Goal: Information Seeking & Learning: Learn about a topic

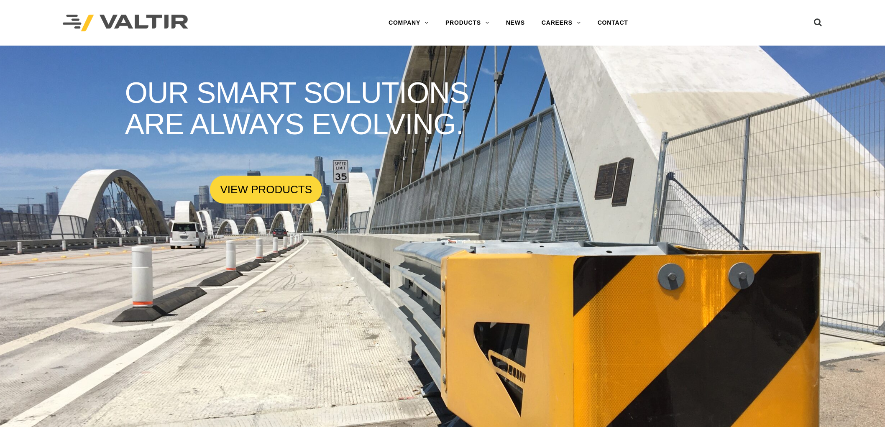
click at [461, 90] on link "DELINEATORS" at bounding box center [489, 90] width 105 height 17
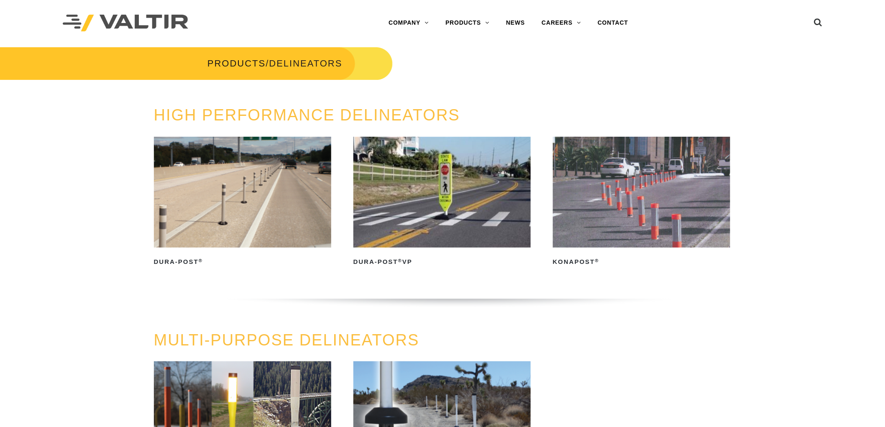
click at [307, 218] on img at bounding box center [243, 192] width 178 height 111
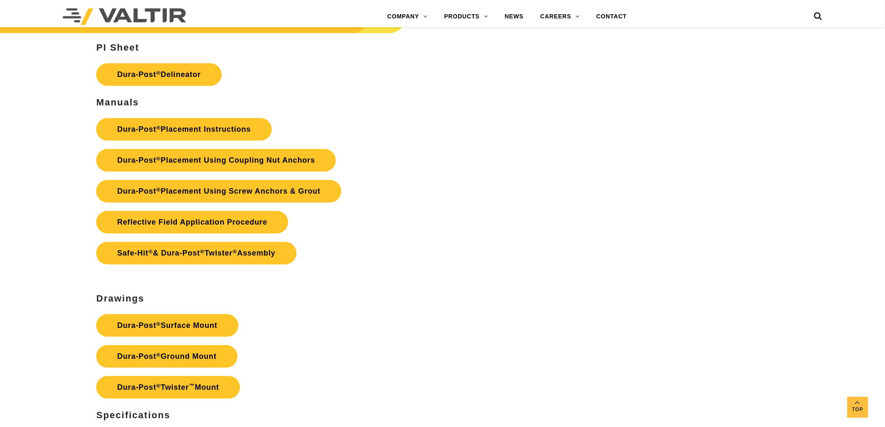
scroll to position [2370, 0]
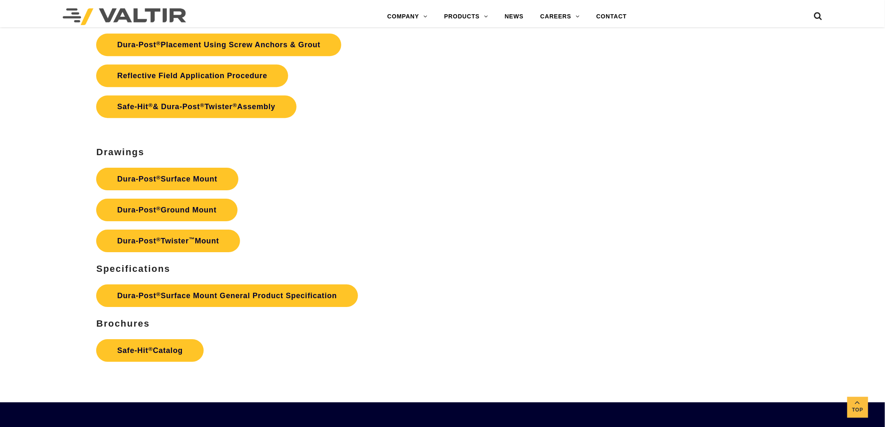
click at [174, 341] on link "Safe-Hit ® Catalog" at bounding box center [150, 350] width 108 height 23
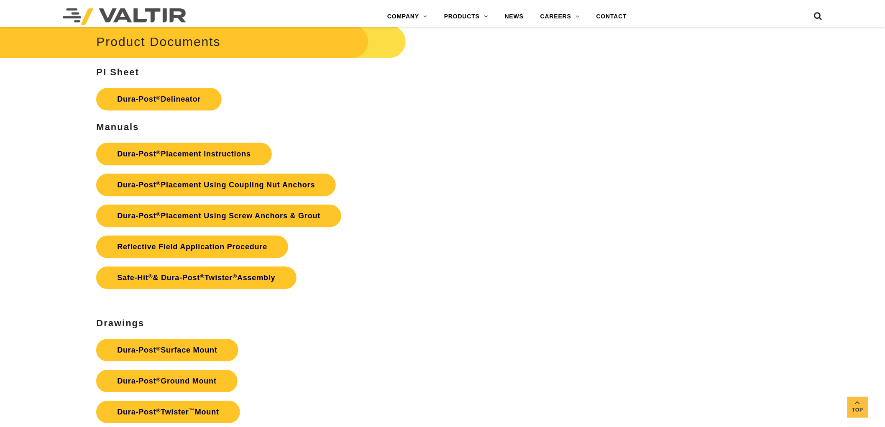
scroll to position [2138, 0]
